Goal: Task Accomplishment & Management: Manage account settings

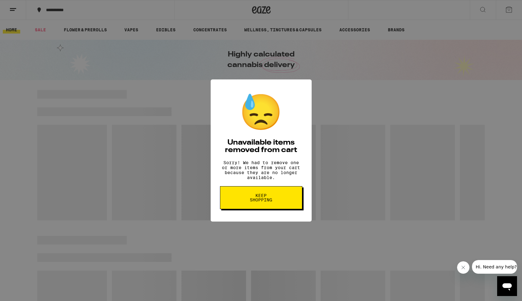
click at [280, 200] on button "Keep Shopping" at bounding box center [261, 197] width 82 height 23
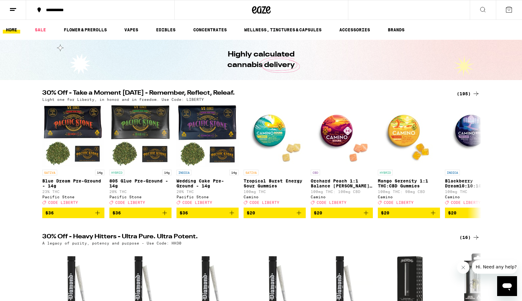
click at [508, 10] on icon at bounding box center [508, 9] width 7 height 7
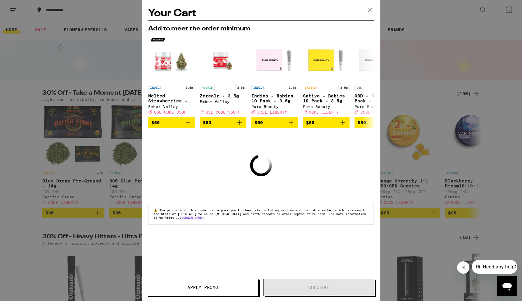
click at [11, 10] on div "Your Cart Add to meet the order minimum INDICA 3.5g Melted Strawberries - 3.5g …" at bounding box center [261, 150] width 522 height 301
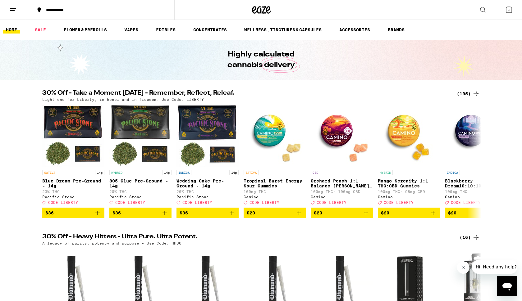
click at [12, 10] on line at bounding box center [12, 10] width 5 height 0
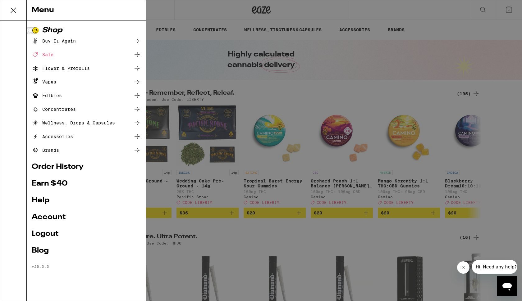
click at [54, 234] on link "Logout" at bounding box center [86, 233] width 109 height 7
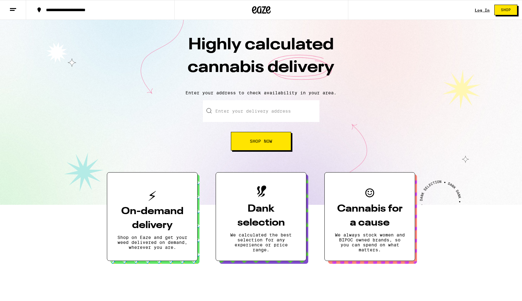
click at [486, 11] on link "Log In" at bounding box center [481, 10] width 15 height 4
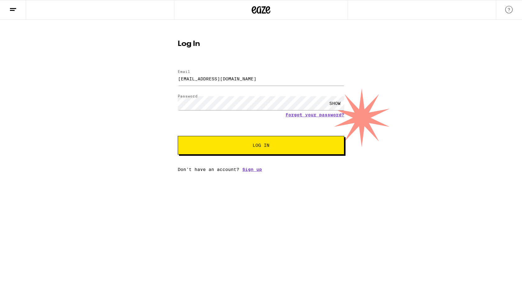
click at [216, 147] on span "Log In" at bounding box center [261, 145] width 116 height 4
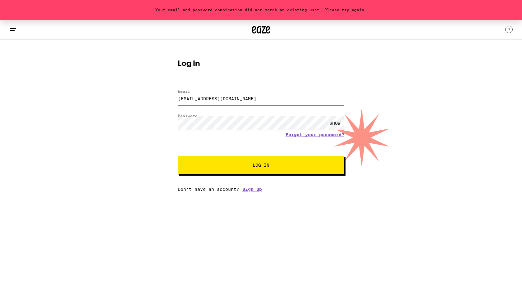
click at [197, 98] on input "[EMAIL_ADDRESS][DOMAIN_NAME]" at bounding box center [261, 99] width 166 height 14
type input "[EMAIL_ADDRESS][DOMAIN_NAME]"
click at [275, 169] on button "Log In" at bounding box center [261, 165] width 166 height 19
click at [306, 134] on link "Forgot your password?" at bounding box center [314, 134] width 59 height 5
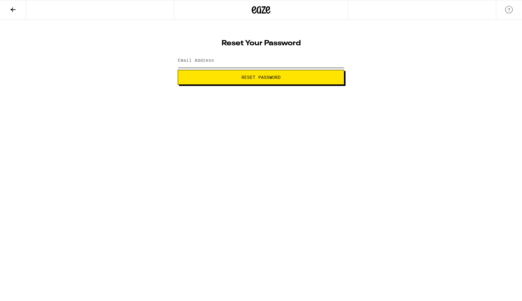
click at [216, 58] on input "Email Address" at bounding box center [261, 61] width 166 height 14
type input "[EMAIL_ADDRESS][DOMAIN_NAME]"
click at [214, 75] on span "Reset Password" at bounding box center [261, 77] width 156 height 4
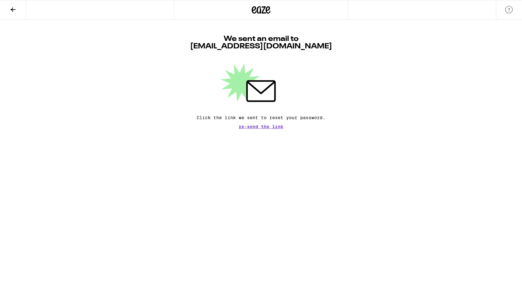
click at [264, 8] on icon at bounding box center [260, 9] width 9 height 7
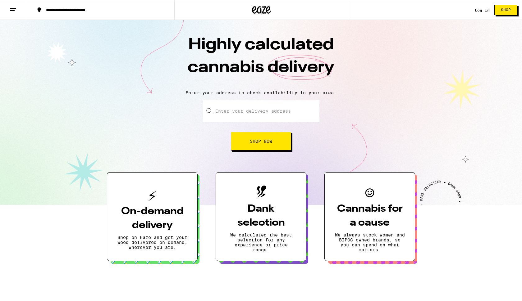
click at [483, 10] on link "Log In" at bounding box center [481, 10] width 15 height 4
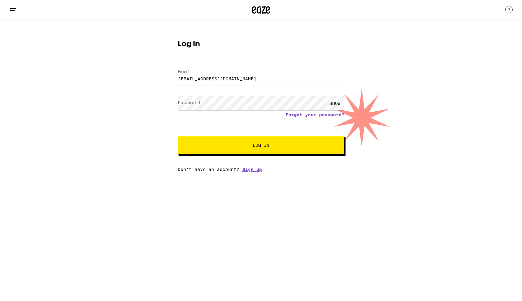
type input "[EMAIL_ADDRESS][DOMAIN_NAME]"
click at [261, 146] on button "Log In" at bounding box center [261, 145] width 166 height 19
